Goal: Book appointment/travel/reservation

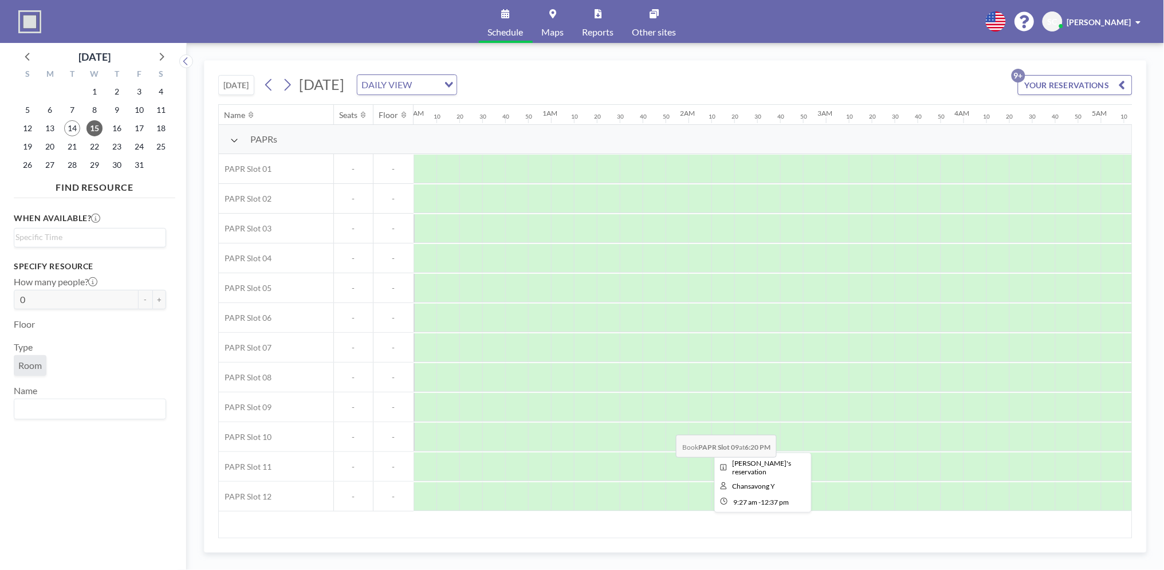
scroll to position [0, 1172]
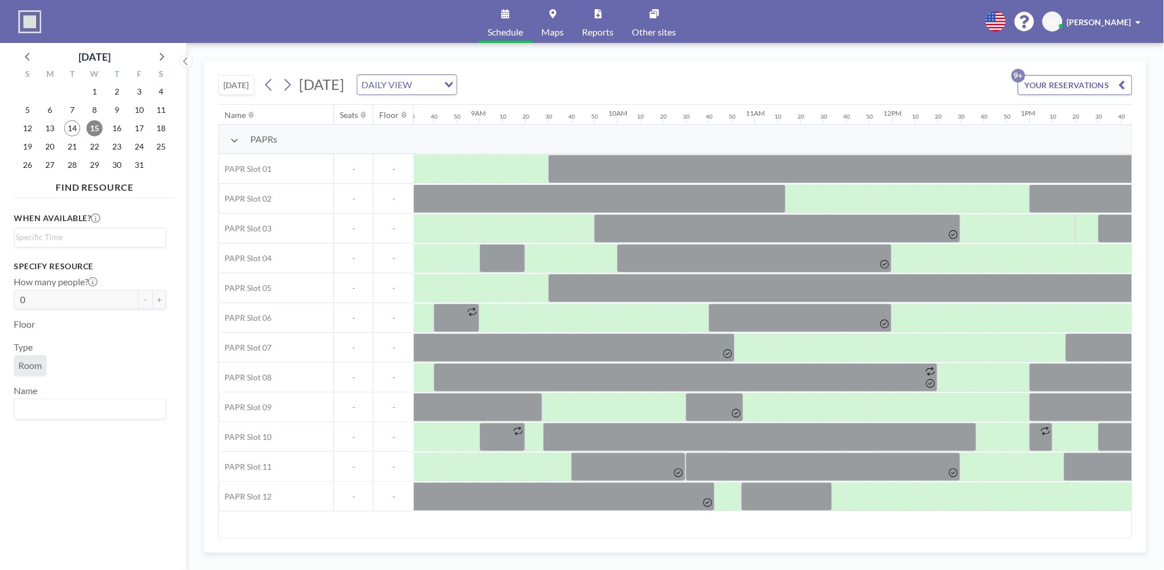
click at [99, 127] on span "15" at bounding box center [95, 128] width 16 height 16
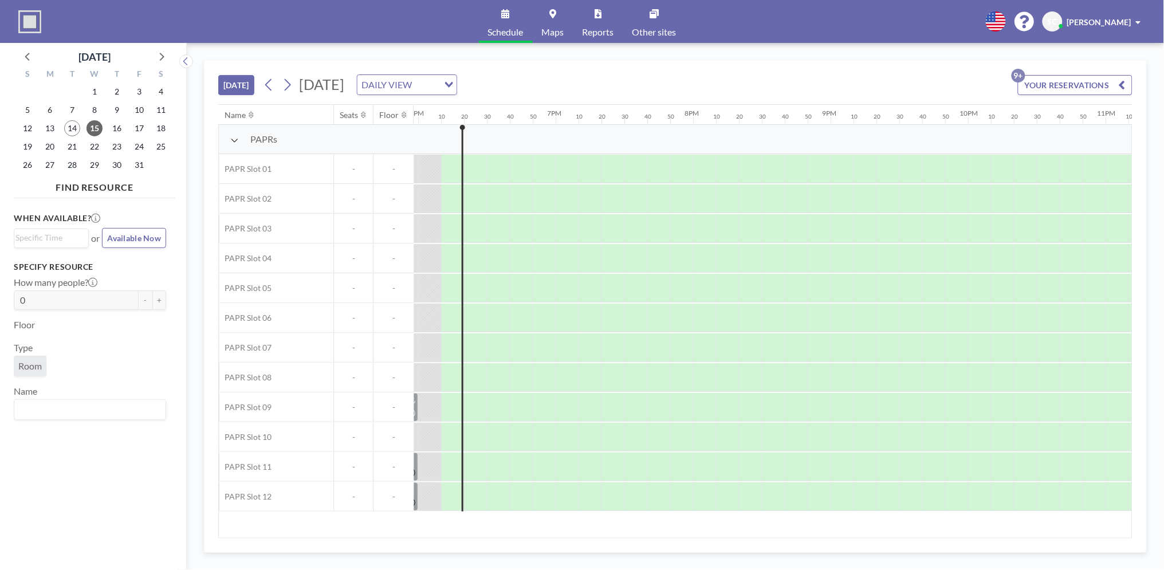
scroll to position [0, 2475]
click at [121, 130] on span "16" at bounding box center [117, 128] width 16 height 16
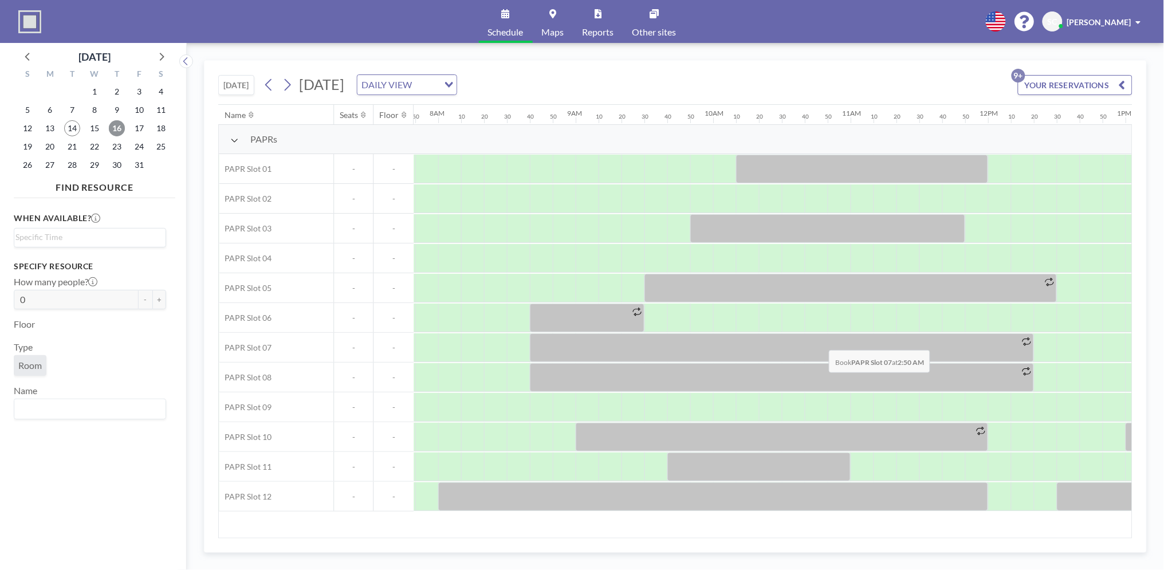
scroll to position [0, 1077]
click at [782, 407] on div at bounding box center [792, 407] width 23 height 29
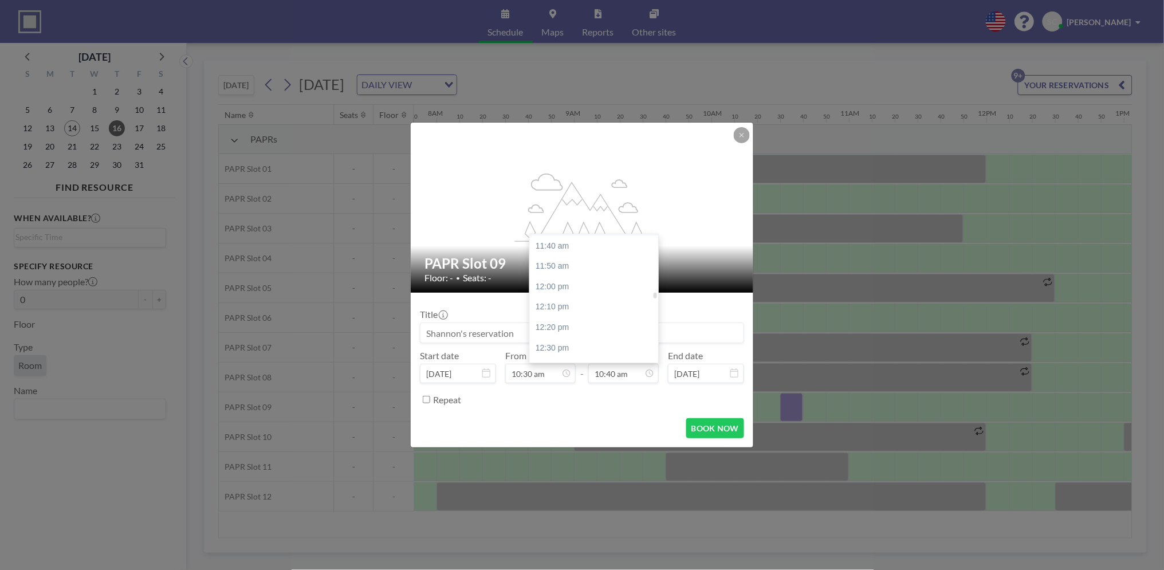
scroll to position [1431, 0]
click at [580, 285] on div "12:00 pm" at bounding box center [597, 282] width 135 height 21
type input "12:00 pm"
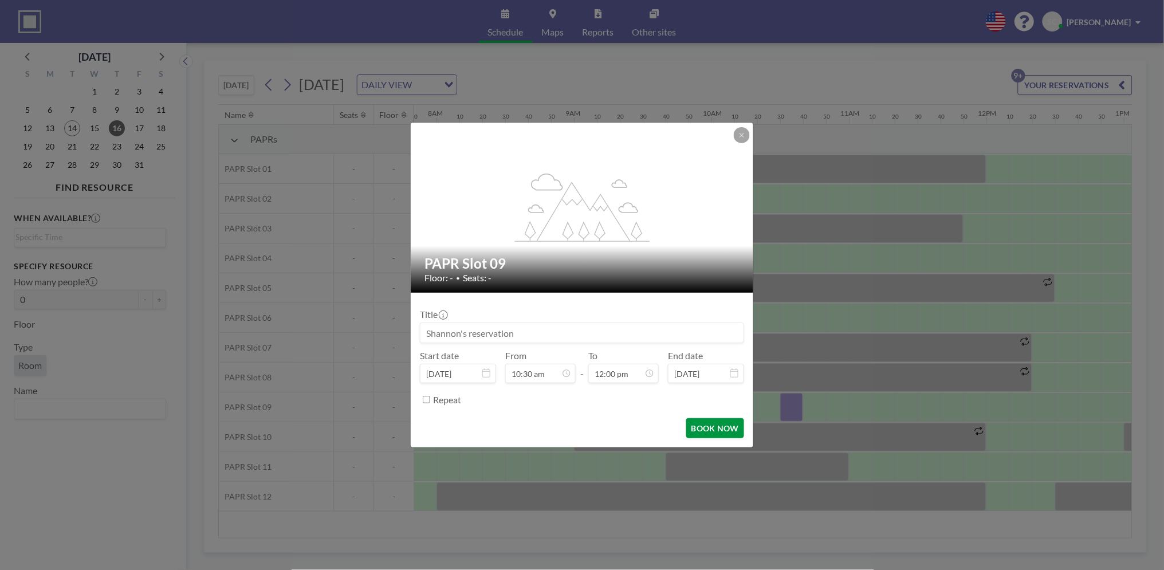
scroll to position [1467, 0]
click at [703, 423] on button "BOOK NOW" at bounding box center [716, 428] width 58 height 20
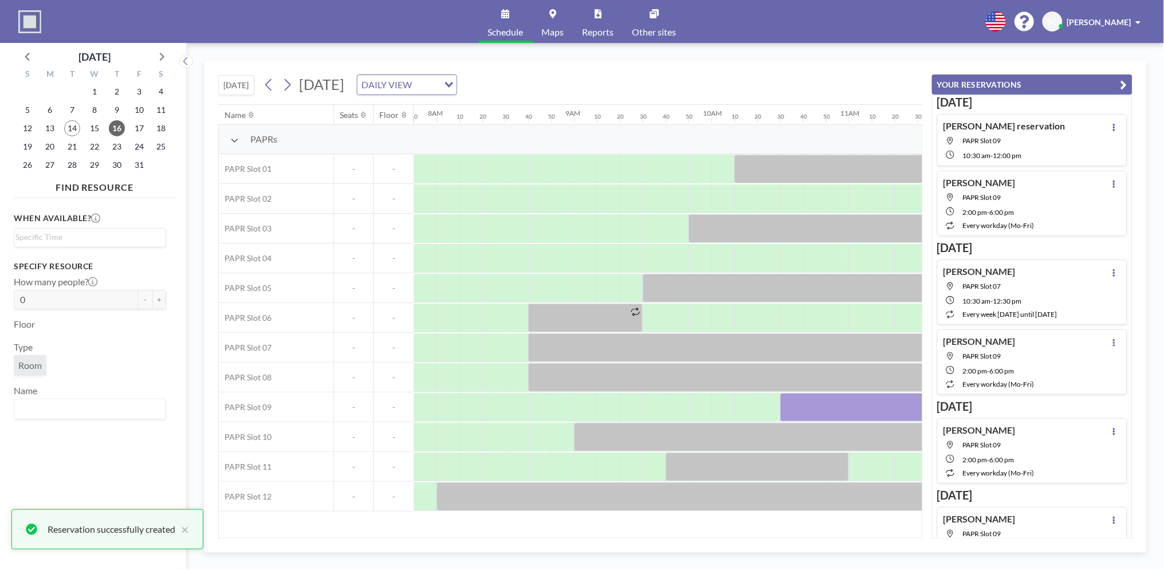
click at [1073, 79] on button "YOUR RESERVATIONS" at bounding box center [1032, 84] width 201 height 20
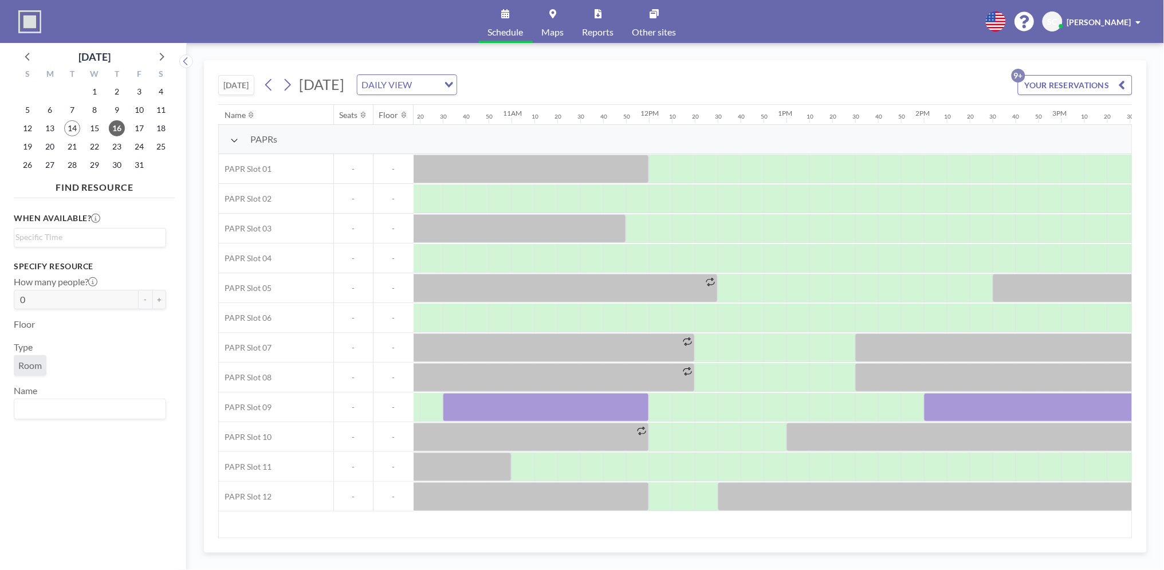
scroll to position [0, 1214]
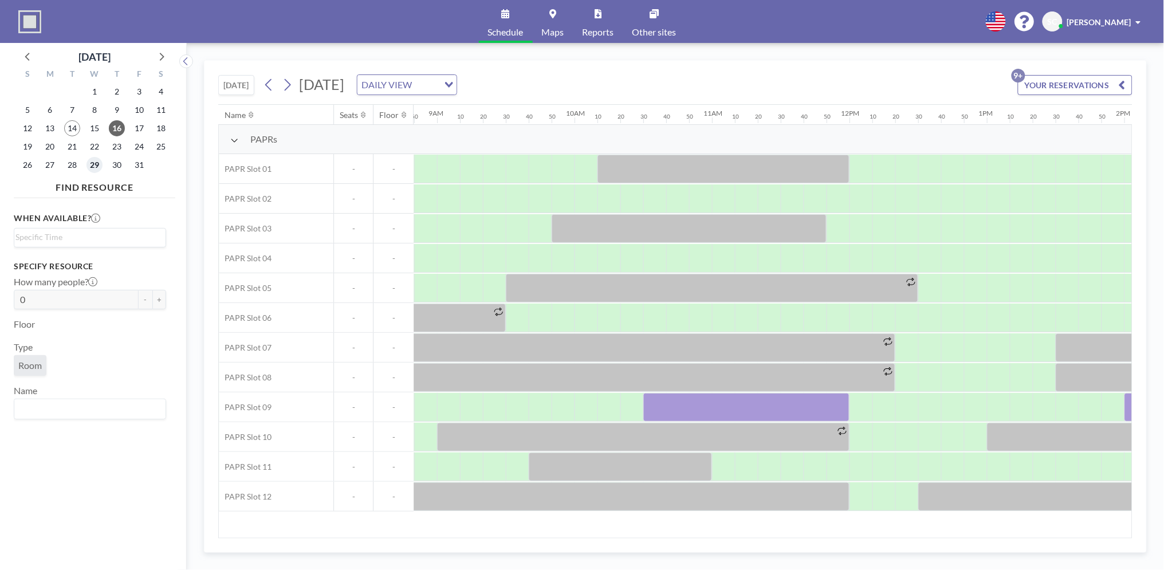
click at [92, 166] on span "29" at bounding box center [95, 165] width 16 height 16
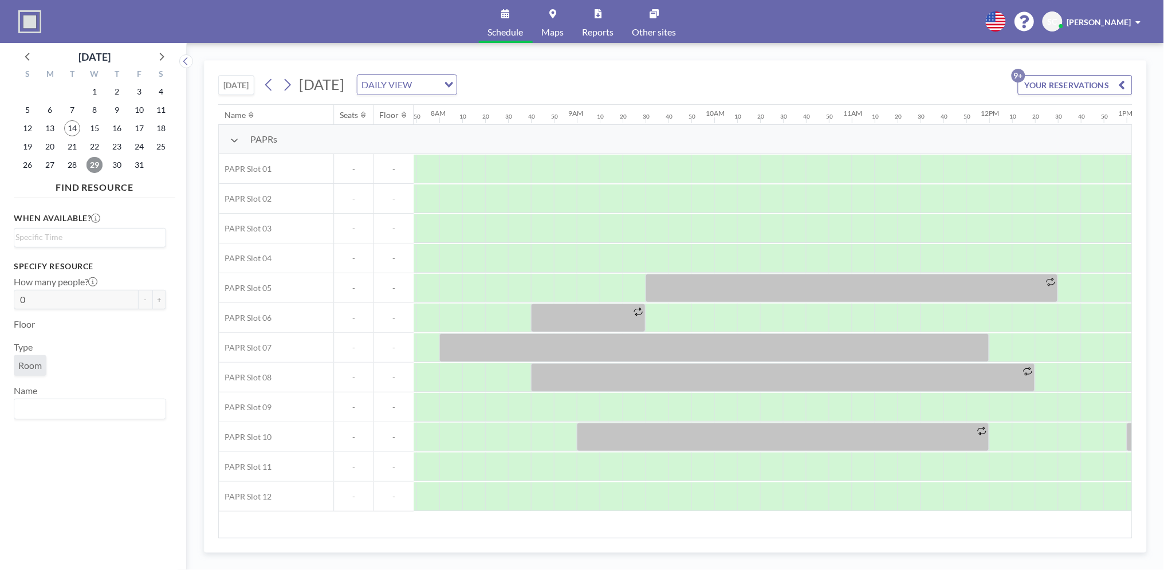
scroll to position [0, 1077]
click at [164, 60] on icon at bounding box center [161, 56] width 15 height 15
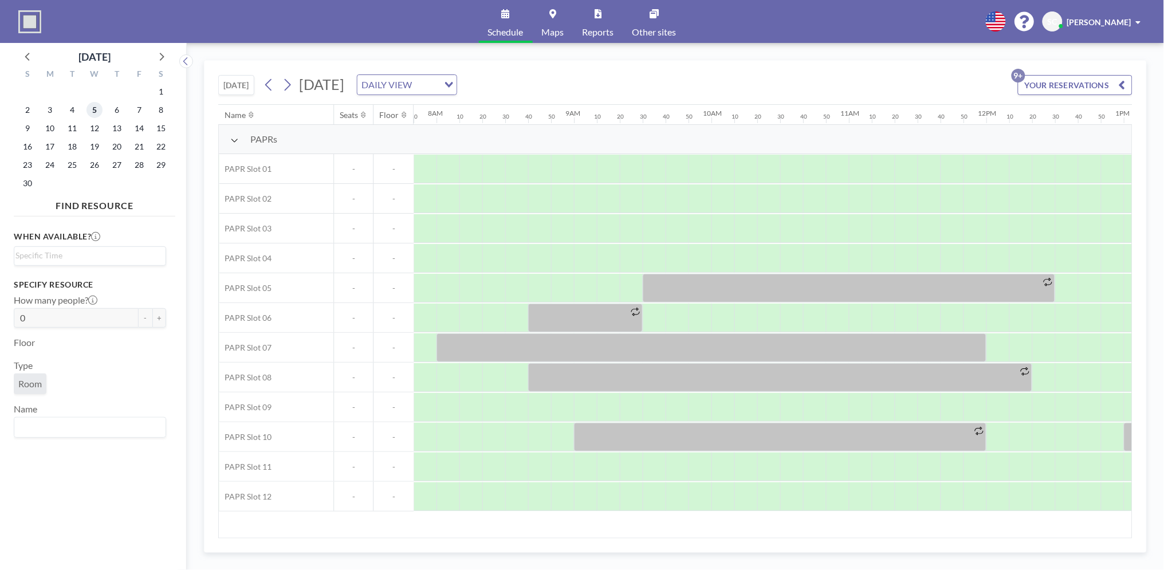
click at [93, 113] on span "5" at bounding box center [95, 110] width 16 height 16
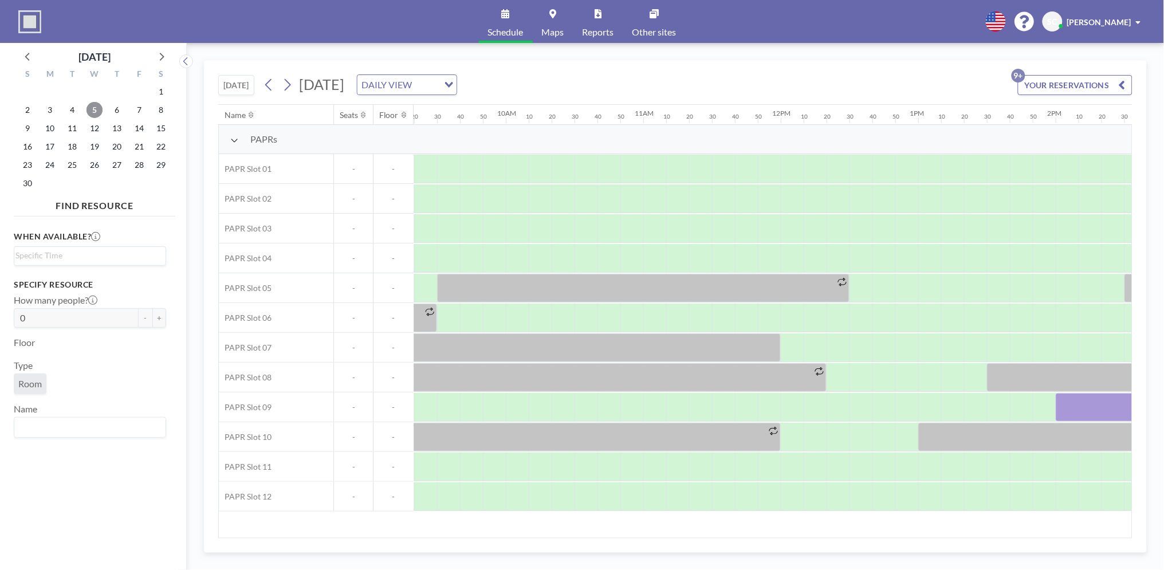
scroll to position [0, 1280]
click at [22, 57] on icon at bounding box center [28, 56] width 15 height 15
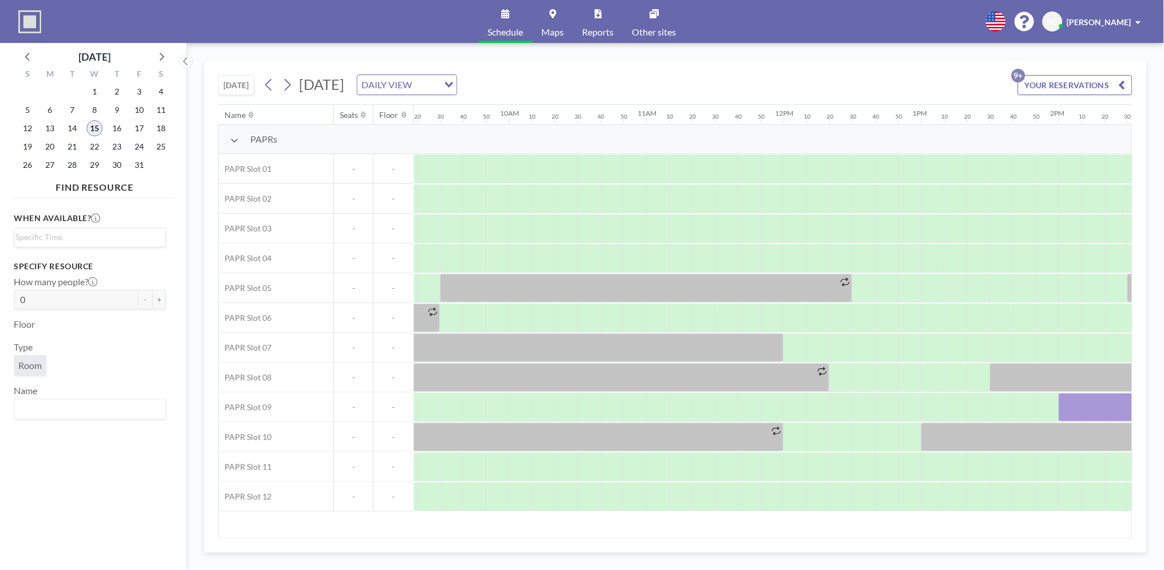
click at [92, 130] on span "15" at bounding box center [95, 128] width 16 height 16
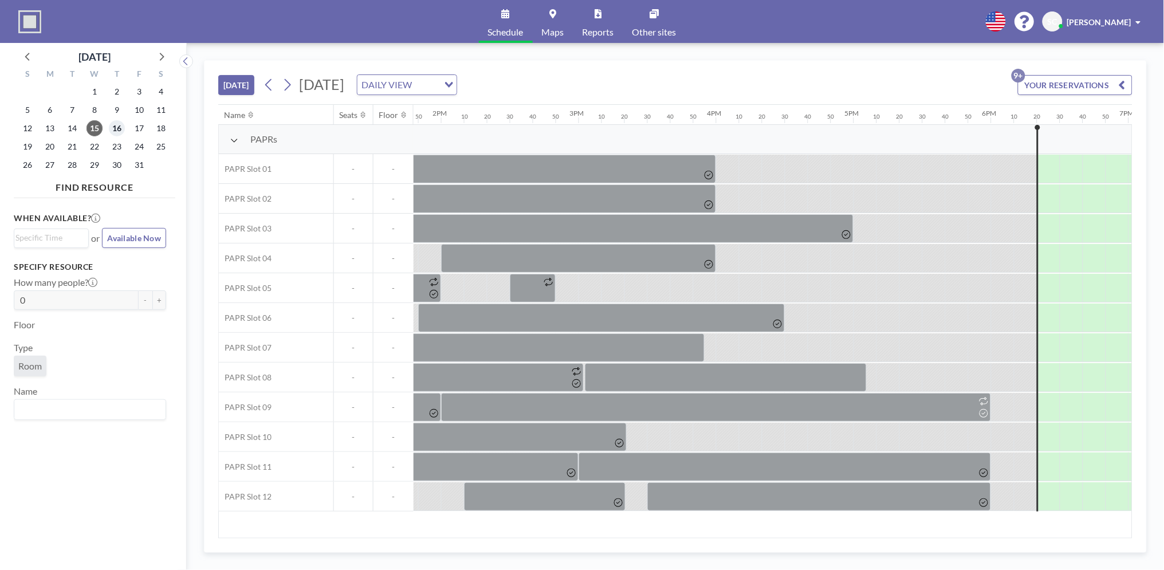
click at [115, 134] on span "16" at bounding box center [117, 128] width 16 height 16
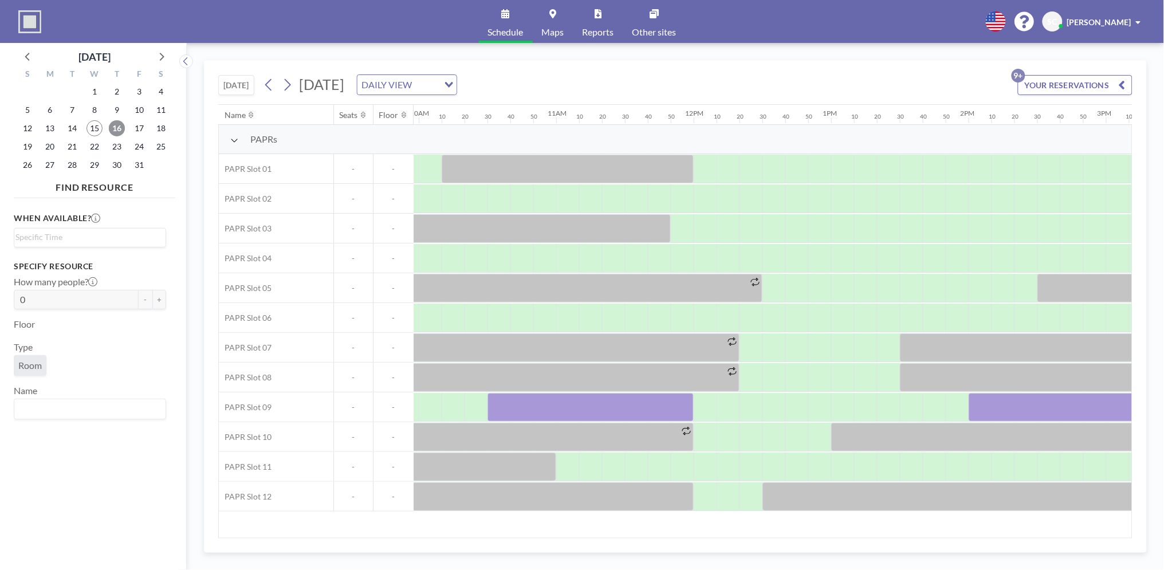
scroll to position [0, 1283]
